Goal: Task Accomplishment & Management: Complete application form

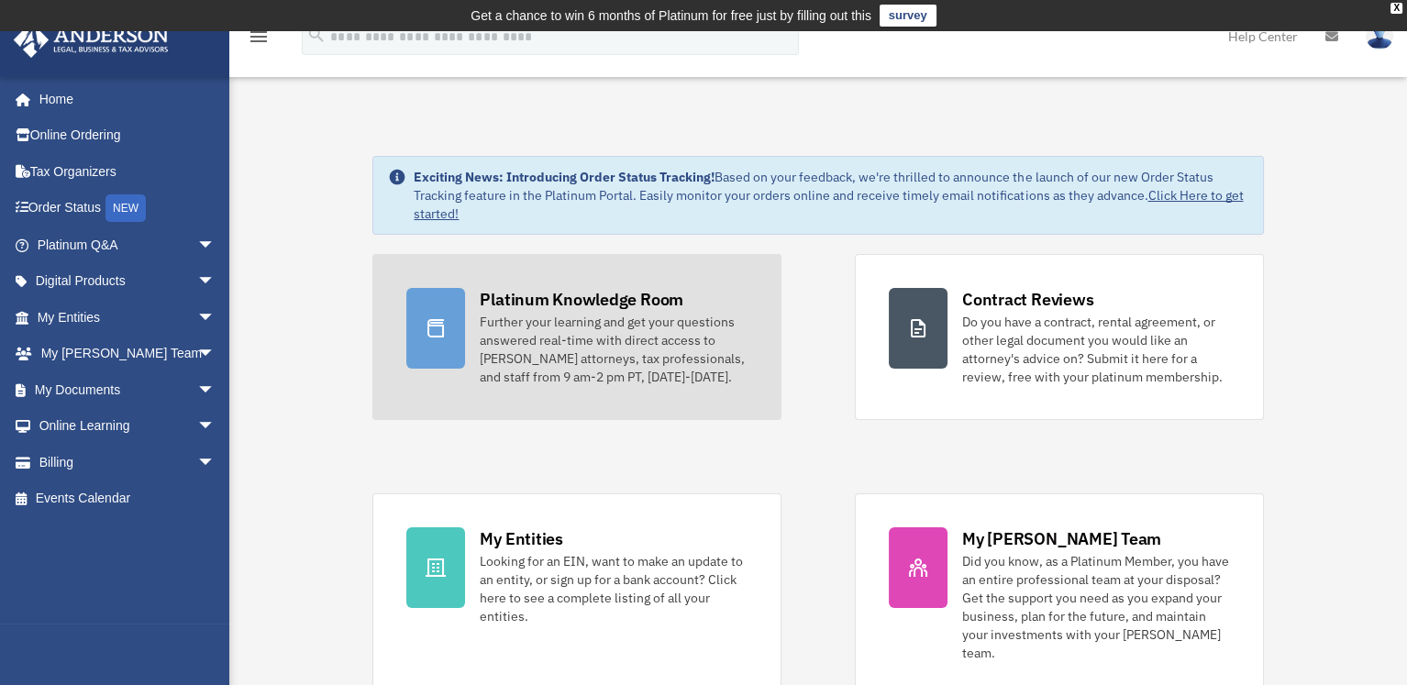
click at [600, 357] on div "Further your learning and get your questions answered real-time with direct acc…" at bounding box center [614, 349] width 268 height 73
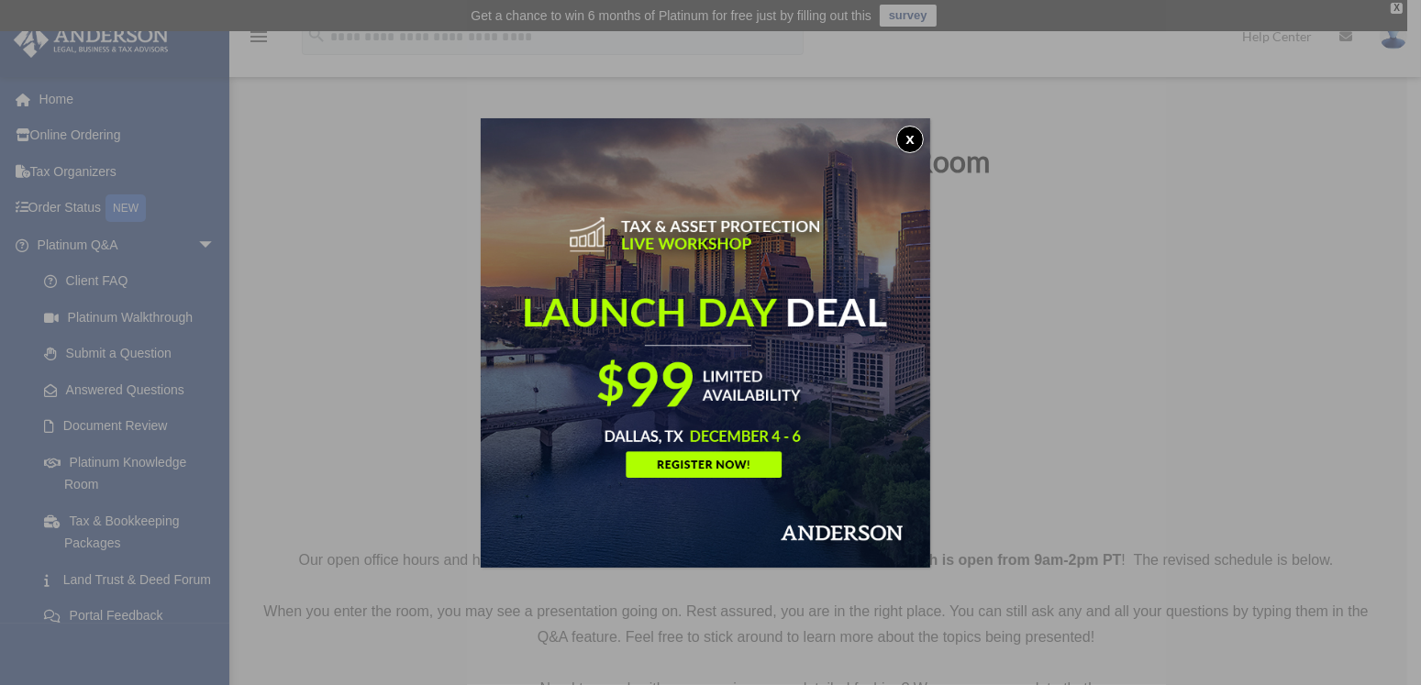
click at [135, 420] on div "x" at bounding box center [710, 342] width 1421 height 685
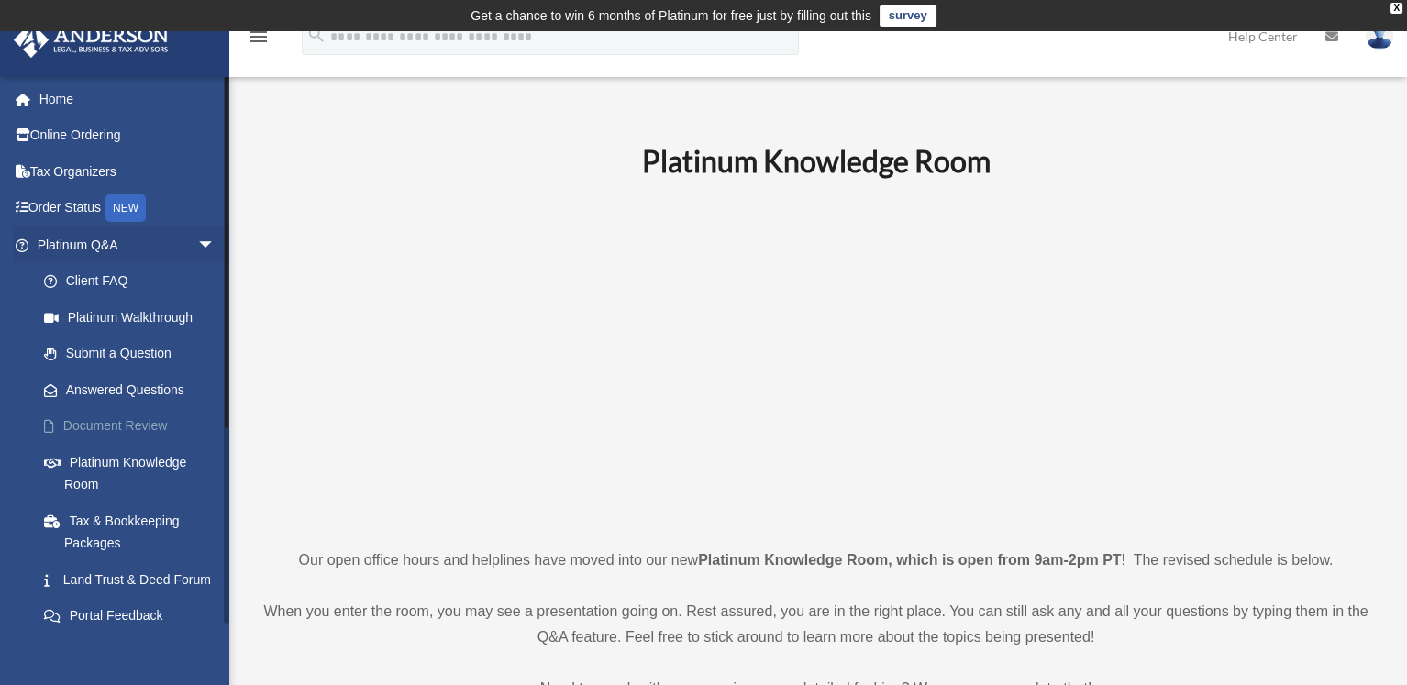
click at [108, 427] on link "Document Review" at bounding box center [134, 426] width 217 height 37
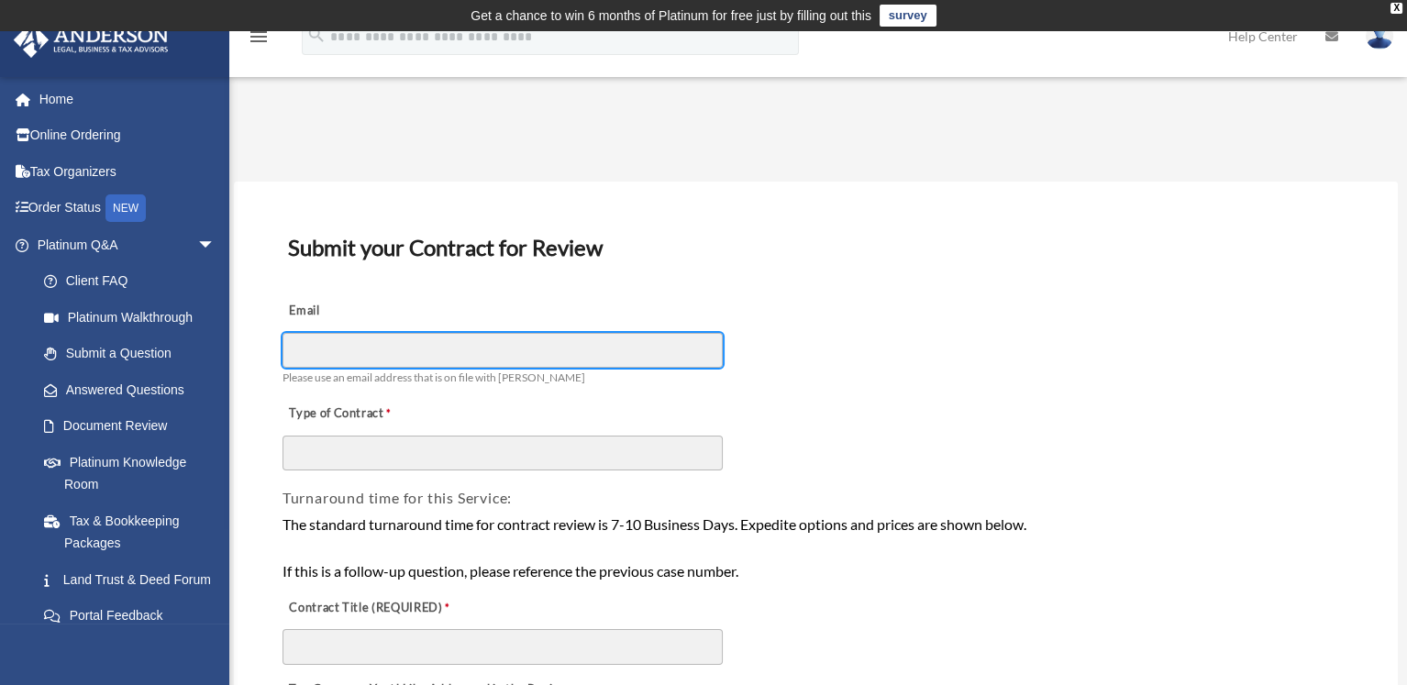
click at [415, 348] on input "Email" at bounding box center [502, 350] width 440 height 35
type input "**********"
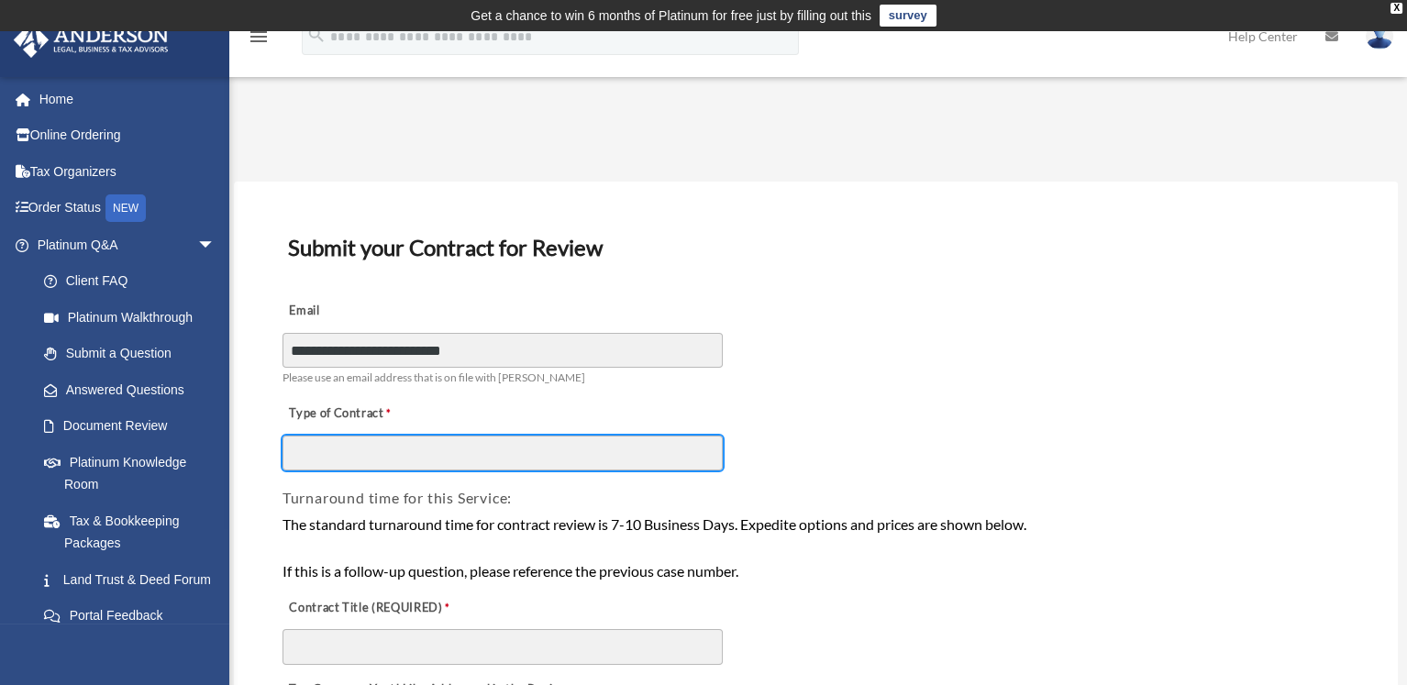
click at [397, 457] on input "Type of Contract" at bounding box center [502, 453] width 440 height 35
type input "*"
click at [449, 460] on input "Type of Contract" at bounding box center [502, 453] width 440 height 35
